Goal: Navigation & Orientation: Find specific page/section

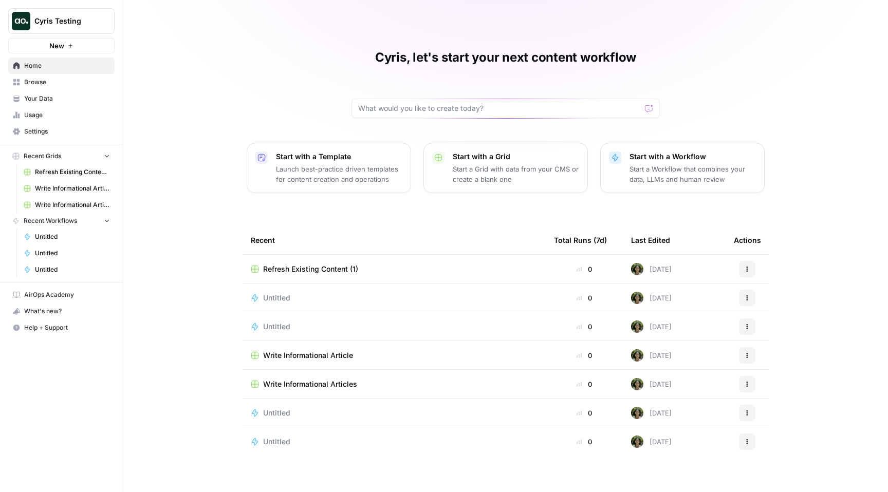
click at [78, 77] on link "Browse" at bounding box center [61, 82] width 106 height 16
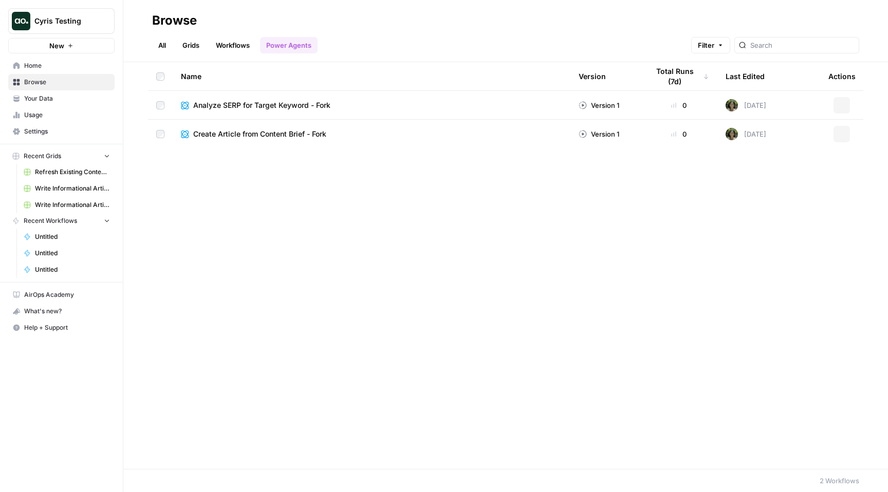
click at [96, 14] on button "Cyris Testing" at bounding box center [61, 21] width 106 height 26
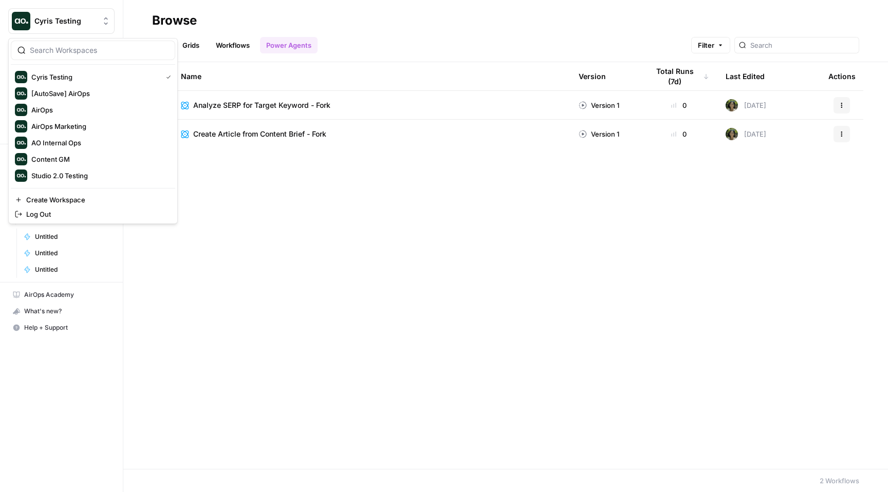
click at [97, 15] on button "Cyris Testing" at bounding box center [61, 21] width 106 height 26
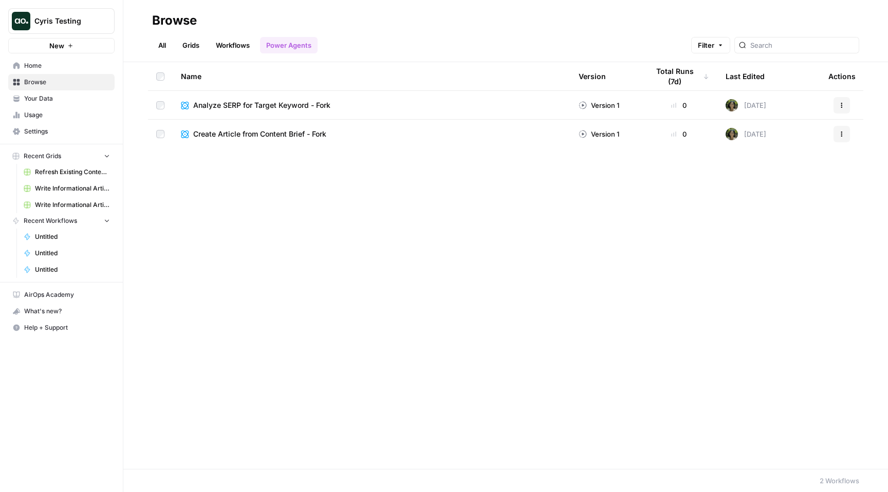
click at [87, 102] on span "Your Data" at bounding box center [67, 98] width 86 height 9
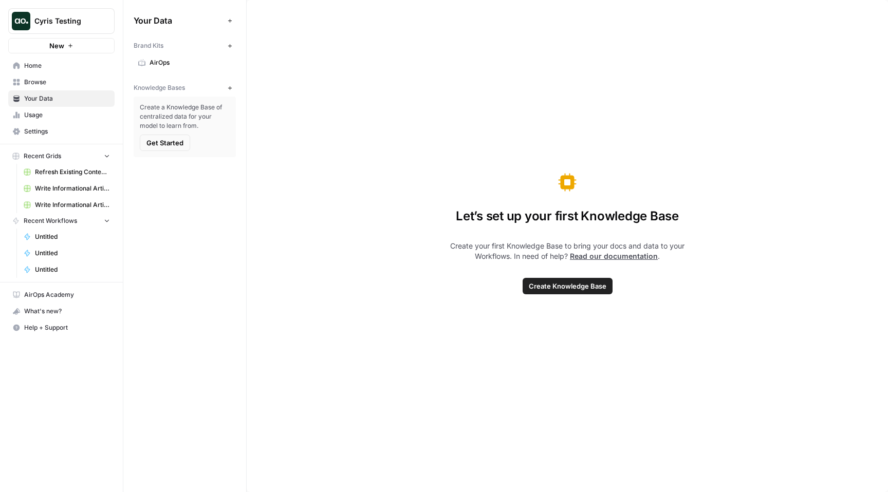
click at [86, 119] on span "Usage" at bounding box center [67, 115] width 86 height 9
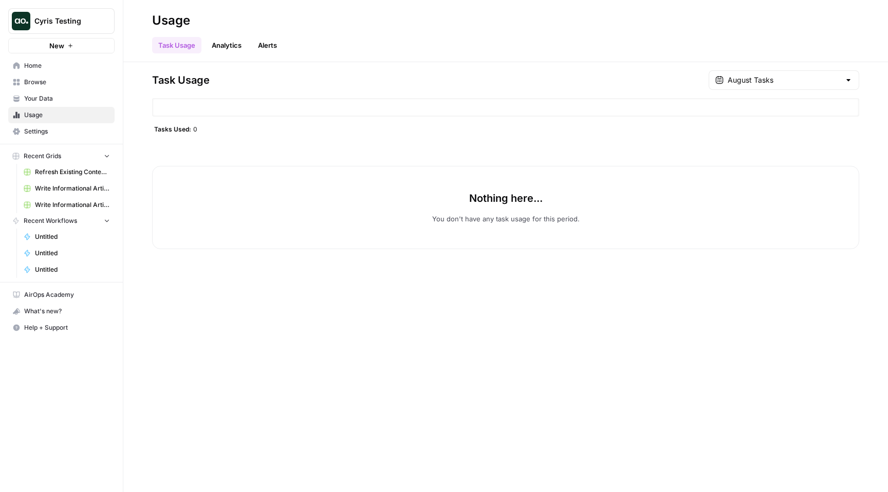
click at [212, 48] on link "Analytics" at bounding box center [227, 45] width 42 height 16
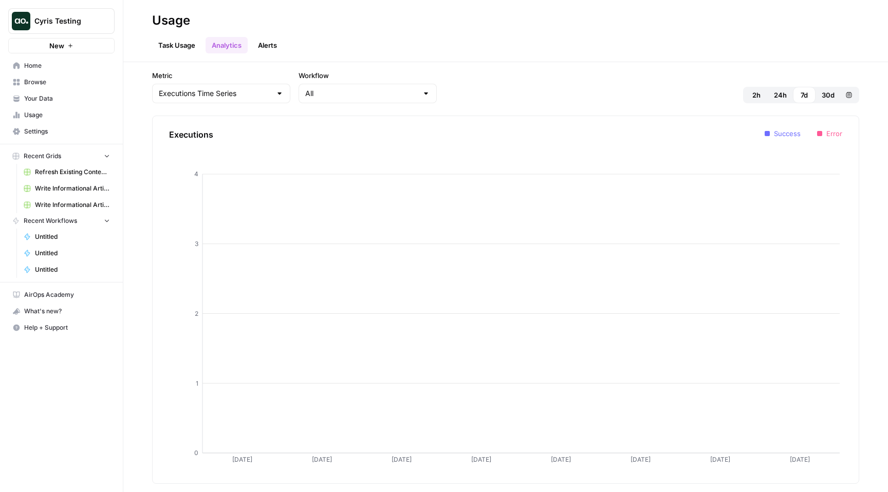
click at [262, 37] on link "Alerts" at bounding box center [267, 45] width 31 height 16
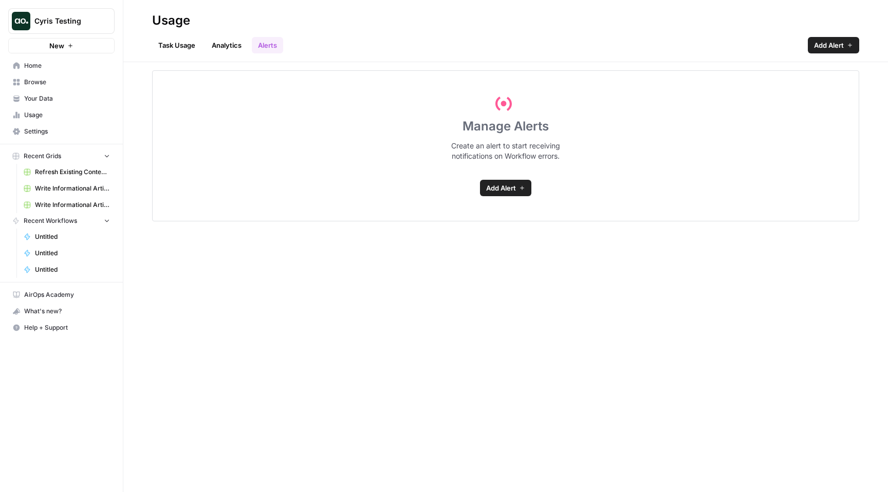
click at [83, 69] on span "Home" at bounding box center [67, 65] width 86 height 9
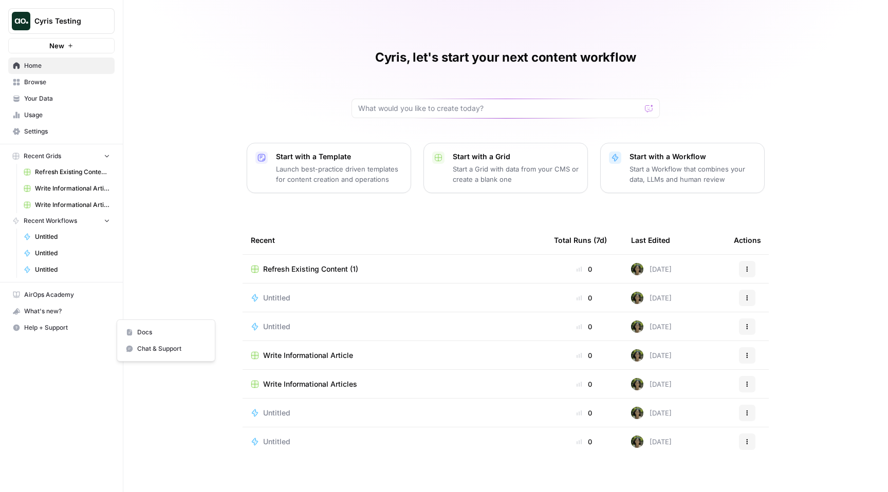
click at [44, 322] on button "Help + Support" at bounding box center [61, 328] width 106 height 16
click at [45, 306] on div "What's new?" at bounding box center [61, 311] width 105 height 15
click at [73, 175] on span "Refresh Existing Content (1)" at bounding box center [72, 172] width 75 height 9
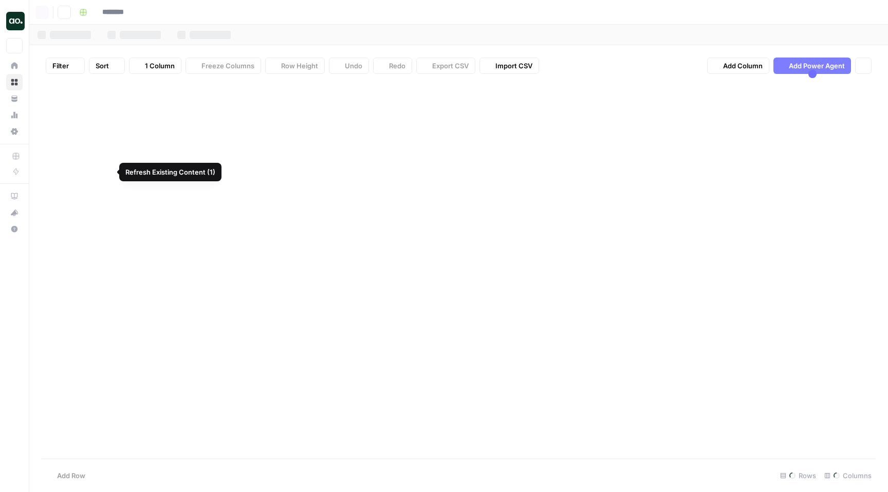
type input "**********"
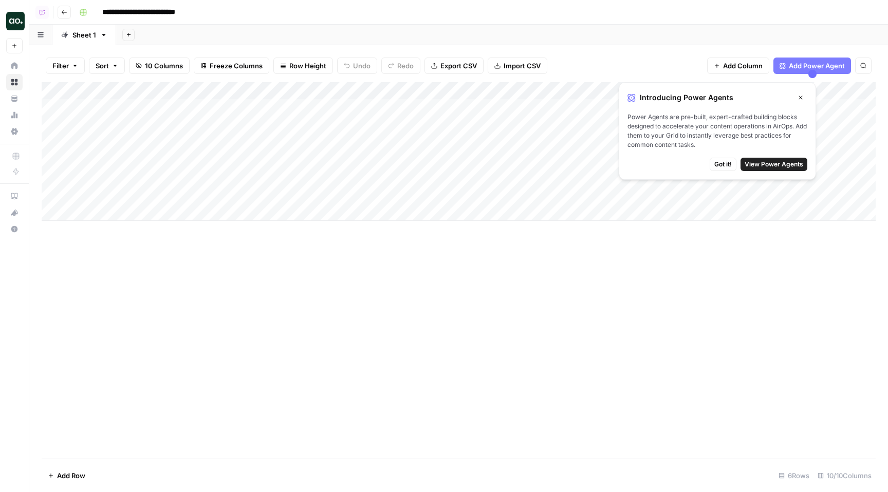
click at [761, 163] on span "View Power Agents" at bounding box center [774, 164] width 59 height 9
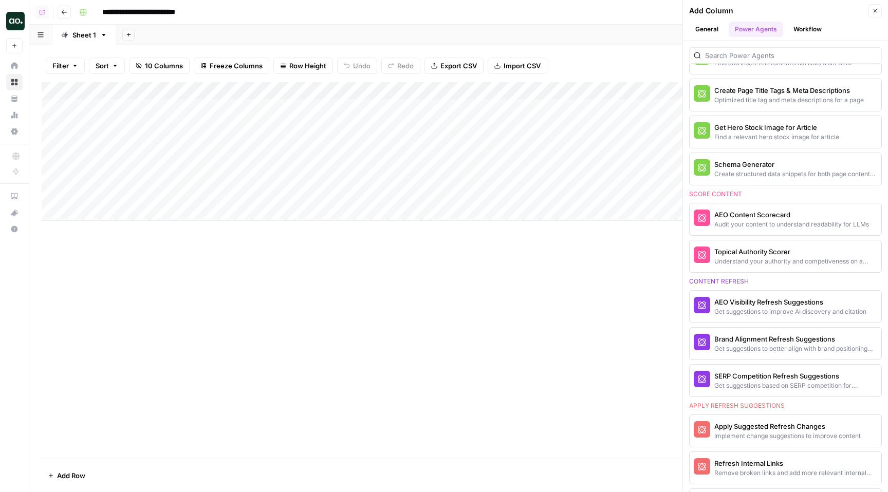
scroll to position [514, 0]
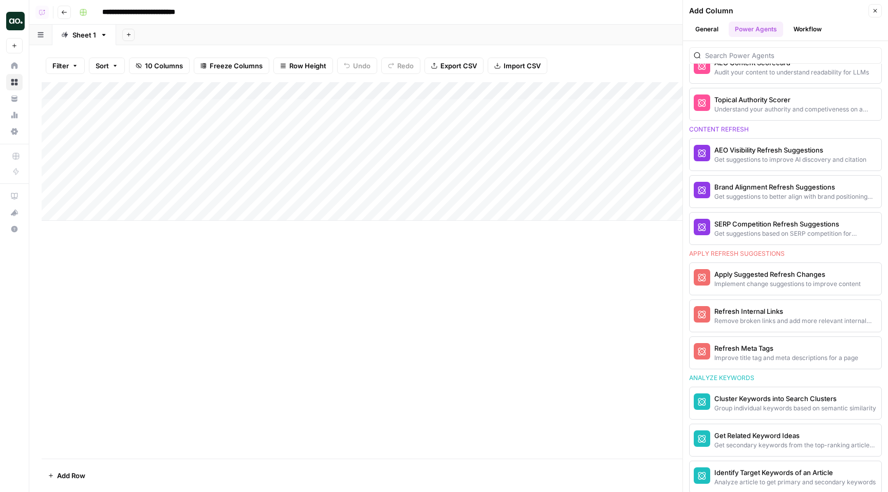
click at [709, 29] on button "General" at bounding box center [706, 29] width 35 height 15
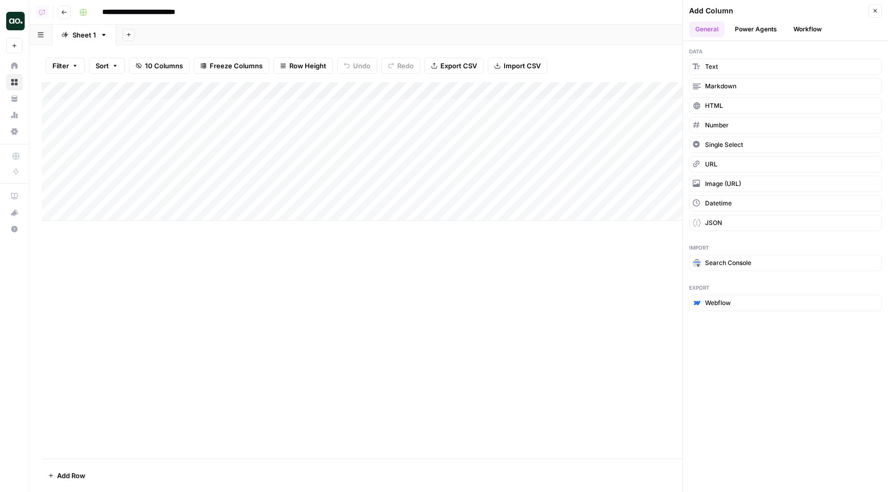
click at [800, 30] on button "Workflow" at bounding box center [807, 29] width 41 height 15
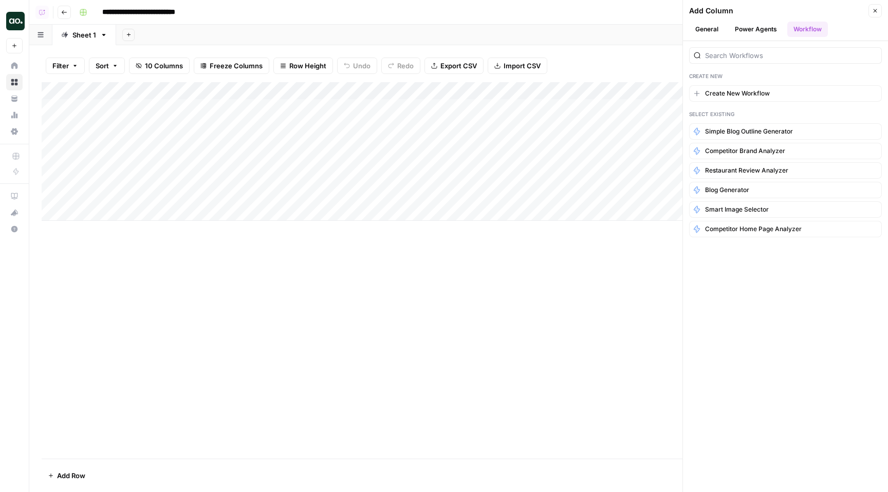
click at [875, 12] on icon "button" at bounding box center [875, 11] width 6 height 6
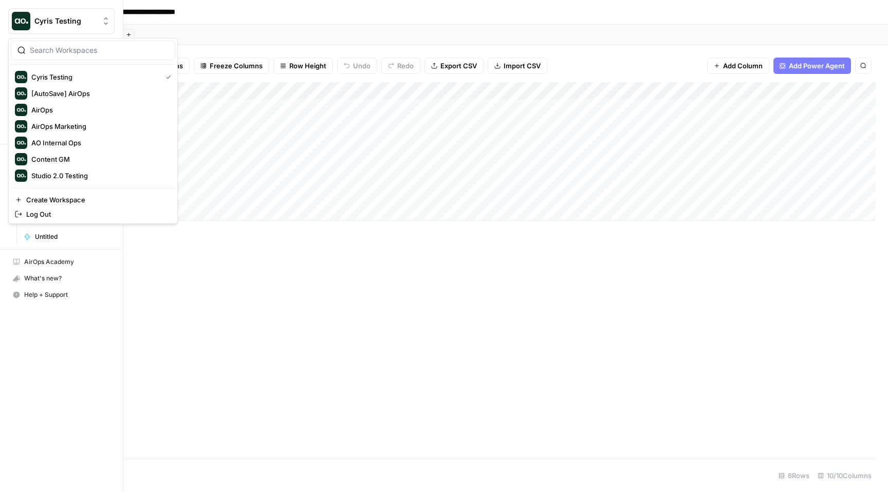
click at [18, 16] on img "Workspace: Cyris Testing" at bounding box center [21, 21] width 19 height 19
